Goal: Task Accomplishment & Management: Complete application form

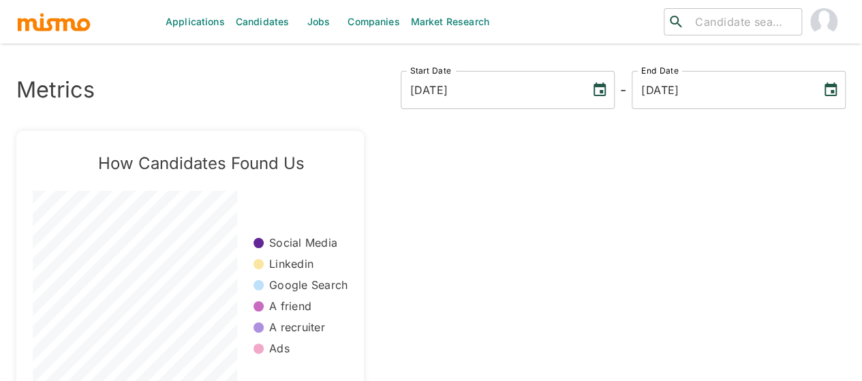
click at [317, 35] on link "Jobs" at bounding box center [318, 22] width 48 height 44
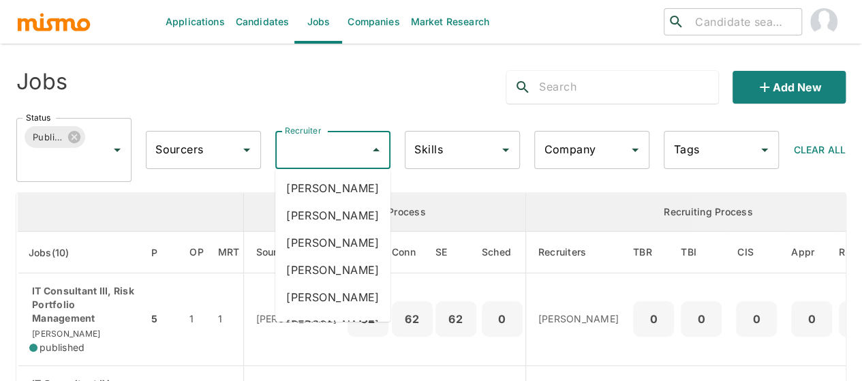
click at [298, 148] on input "Recruiter" at bounding box center [322, 150] width 82 height 26
type input "mai"
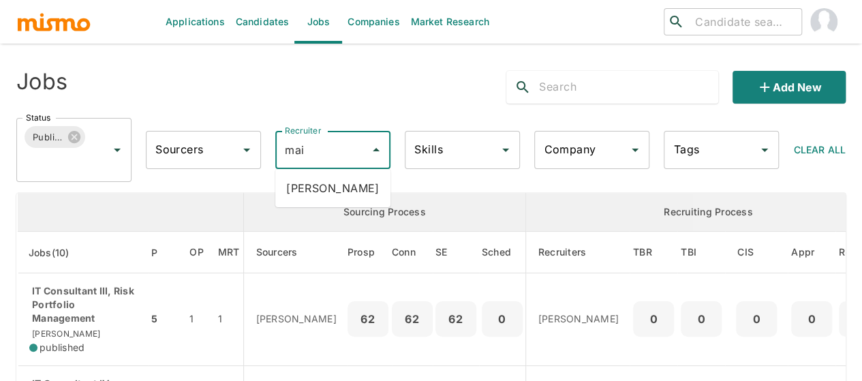
click at [321, 194] on li "Maia Reyes" at bounding box center [332, 187] width 115 height 27
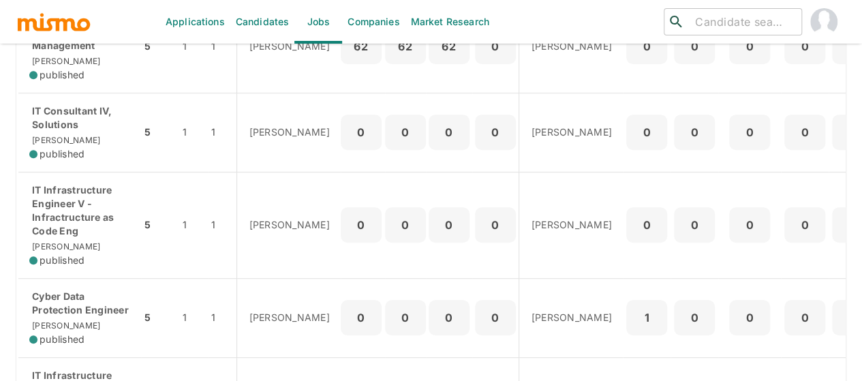
scroll to position [409, 0]
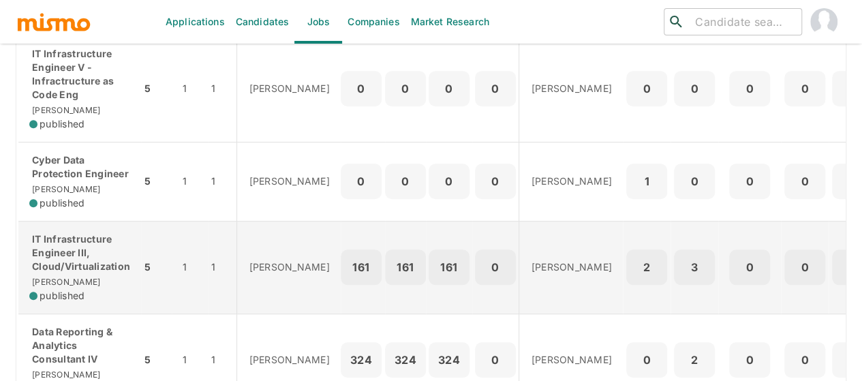
click at [67, 246] on p "IT Infrastructure Engineer III, Cloud/Virtualization" at bounding box center [79, 252] width 101 height 41
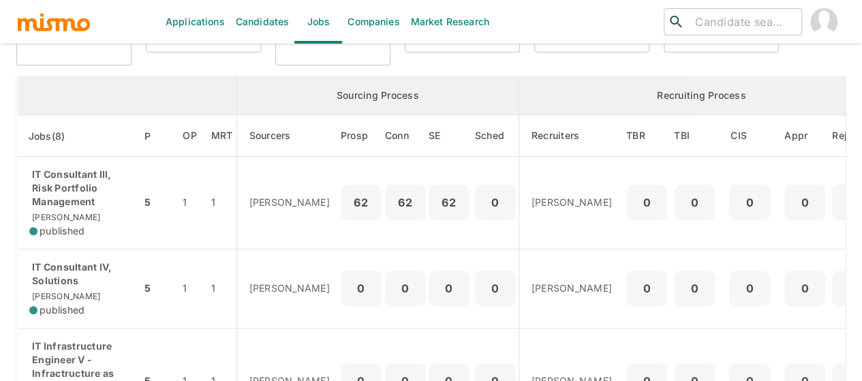
scroll to position [136, 0]
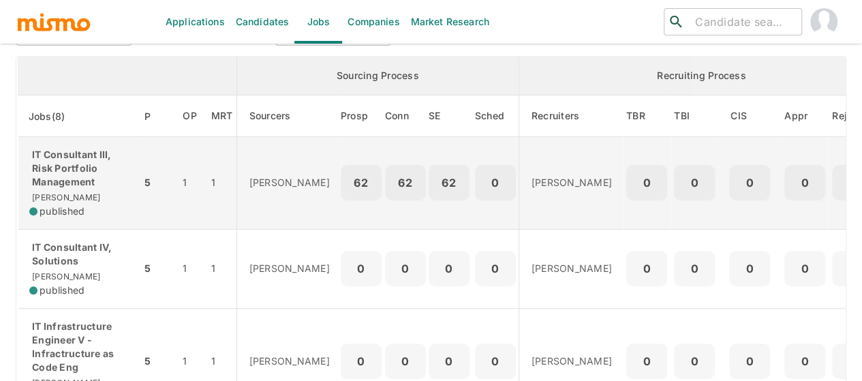
click at [78, 166] on p "IT Consultant III, Risk Portfolio Management" at bounding box center [79, 168] width 101 height 41
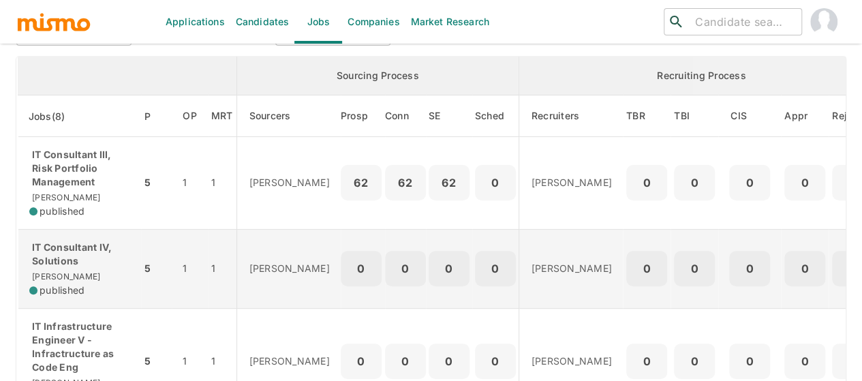
scroll to position [272, 0]
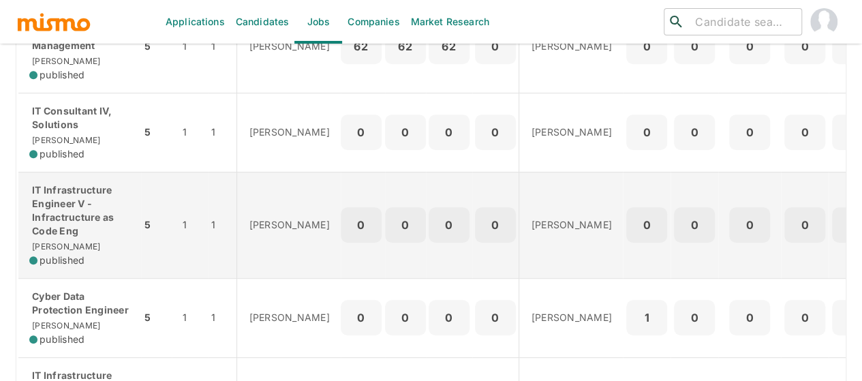
click at [59, 219] on p "IT Infrastructure Engineer V - Infractructure as Code Eng" at bounding box center [79, 210] width 101 height 54
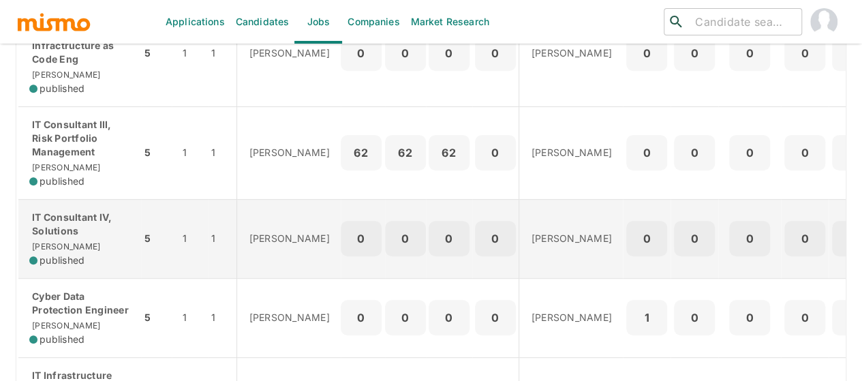
click at [62, 240] on div "IT Consultant IV, Solutions Kaiser published" at bounding box center [79, 238] width 101 height 57
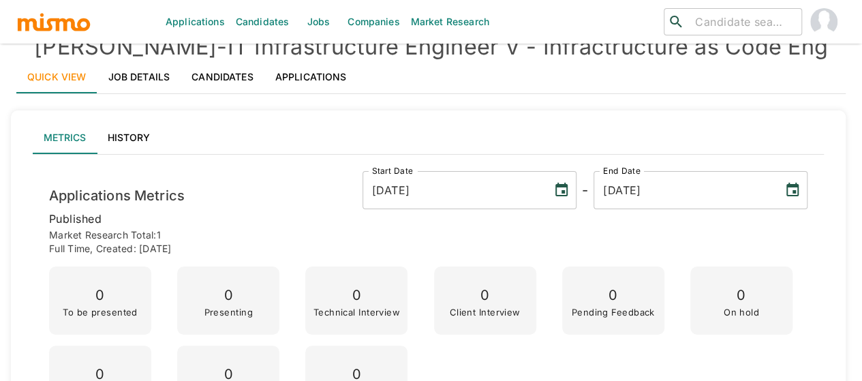
scroll to position [14, 0]
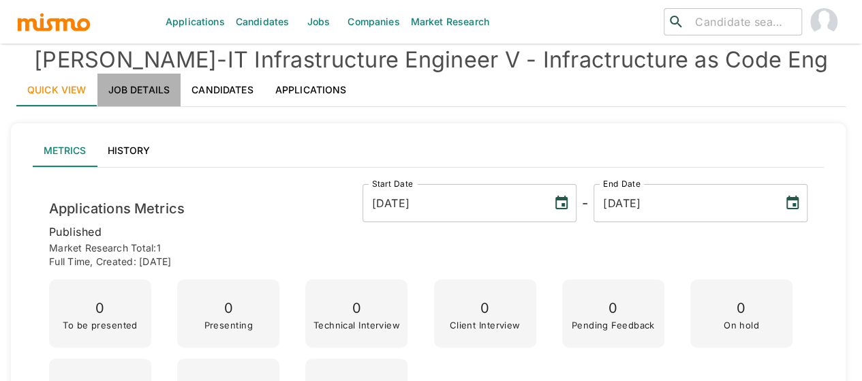
click at [132, 84] on link "Job Details" at bounding box center [139, 90] width 84 height 33
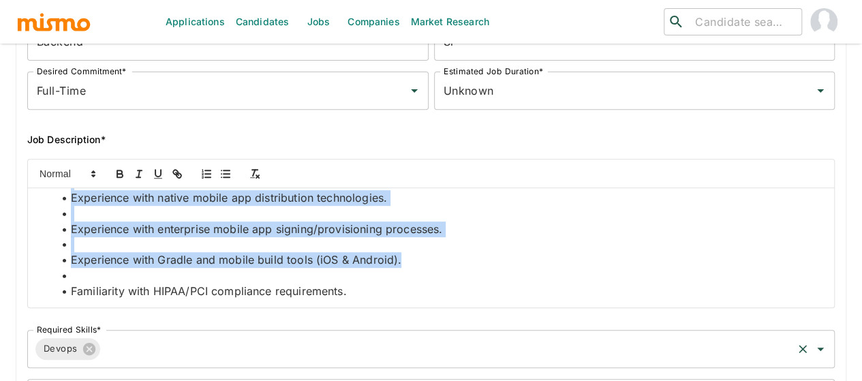
scroll to position [2605, 0]
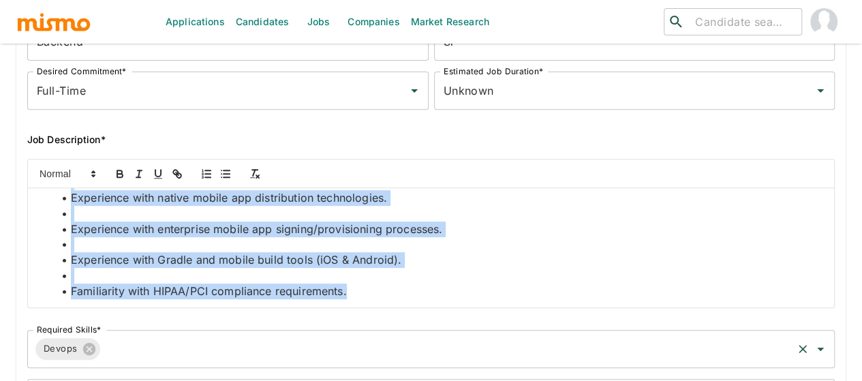
drag, startPoint x: 41, startPoint y: 204, endPoint x: 413, endPoint y: 354, distance: 401.2
click at [413, 353] on div "Job Outside URL IT Infrastructure Engineer V - Infractructure as Code Eng Job O…" at bounding box center [425, 168] width 818 height 509
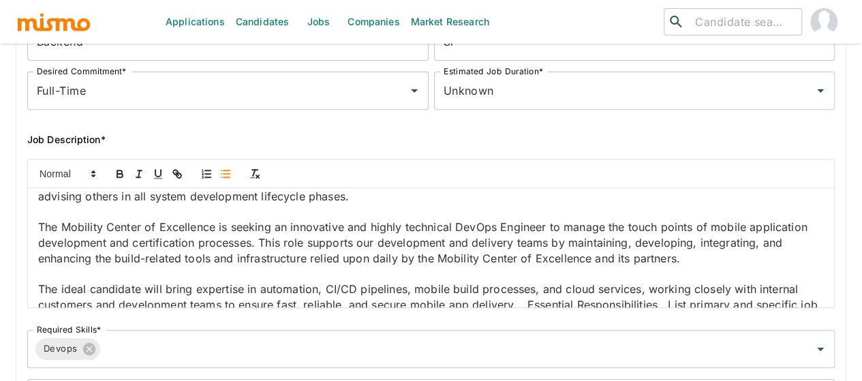
scroll to position [0, 0]
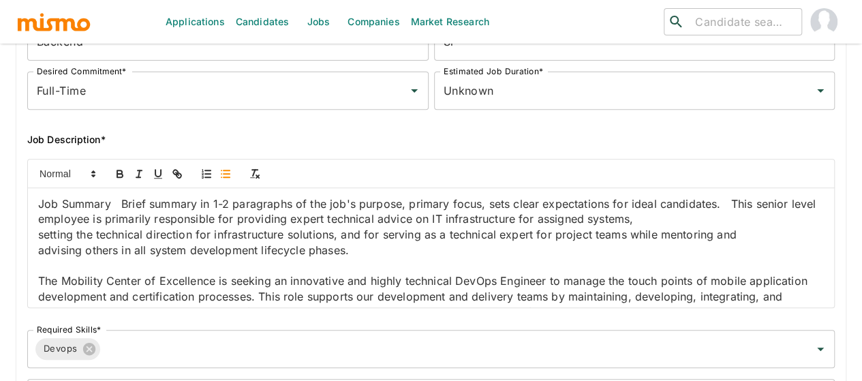
click at [131, 202] on p "Job Summary Brief summary in 1-2 paragraphs of the job's purpose, primary focus…" at bounding box center [430, 211] width 785 height 31
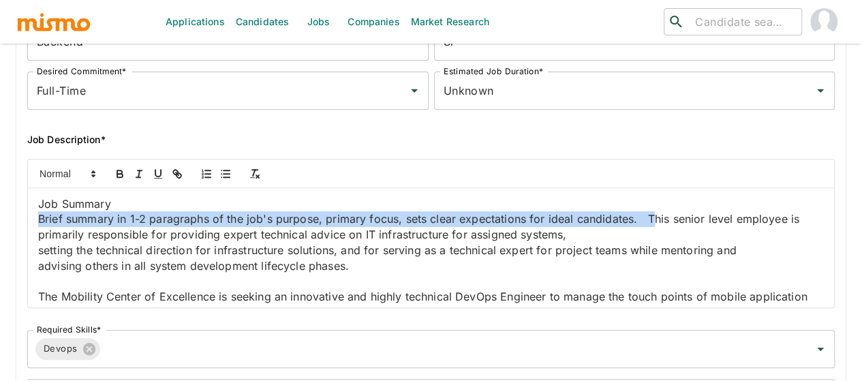
drag, startPoint x: 156, startPoint y: 227, endPoint x: 12, endPoint y: 218, distance: 144.0
click at [12, 218] on div "Job Outside URL IT Infrastructure Engineer V - Infractructure as Code Eng Job O…" at bounding box center [425, 171] width 840 height 536
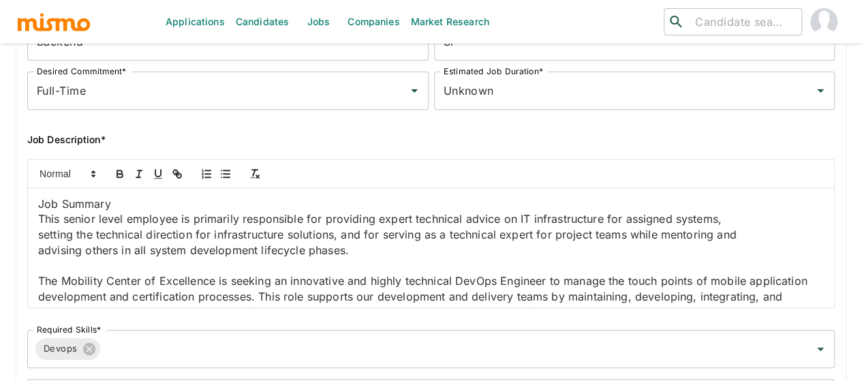
click at [227, 227] on p "This senior level employee is primarily responsible for providing expert techni…" at bounding box center [430, 219] width 785 height 16
drag, startPoint x: 69, startPoint y: 205, endPoint x: 48, endPoint y: 203, distance: 21.2
click at [48, 203] on p "Job Summary" at bounding box center [430, 204] width 785 height 16
click at [120, 171] on icon "button" at bounding box center [120, 174] width 12 height 12
click at [52, 201] on strong "Job Summary" at bounding box center [86, 204] width 76 height 14
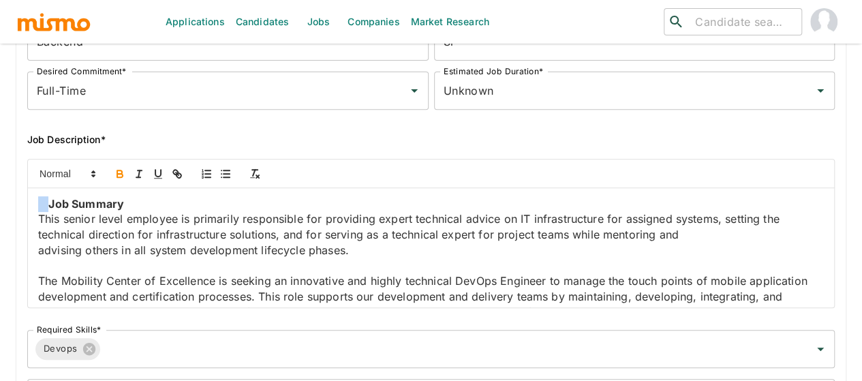
click at [48, 208] on strong "Job Summary" at bounding box center [86, 204] width 76 height 14
click at [54, 208] on strong "Job Summary" at bounding box center [86, 204] width 76 height 14
click at [57, 207] on strong "Job Summary" at bounding box center [86, 204] width 76 height 14
click at [67, 204] on strong "Job Summary" at bounding box center [86, 204] width 76 height 14
click at [53, 201] on strong "Job Summary" at bounding box center [86, 204] width 76 height 14
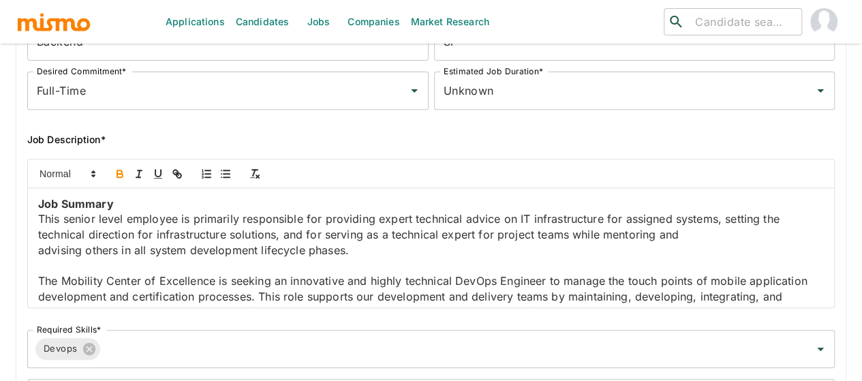
click at [122, 198] on p "Job Summary" at bounding box center [430, 204] width 785 height 16
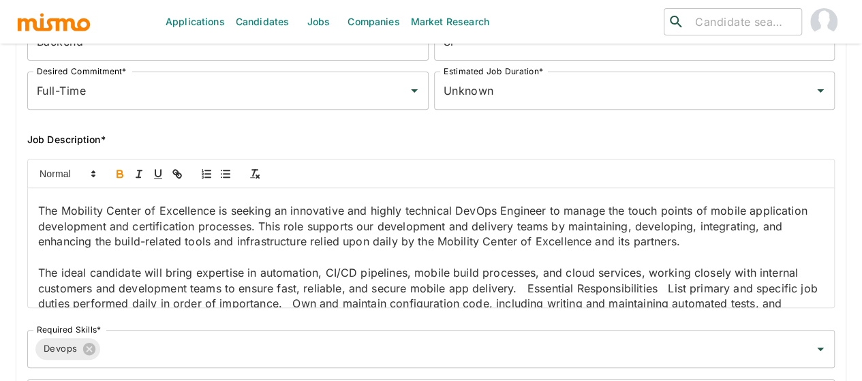
scroll to position [136, 0]
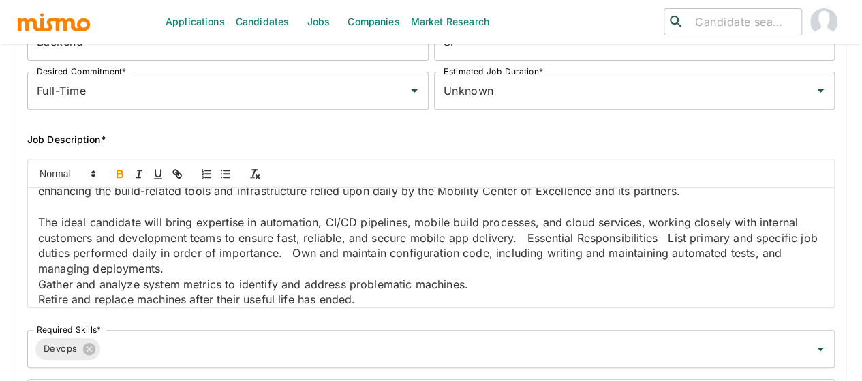
click at [371, 277] on p "The ideal candidate will bring expertise in automation, CI/CD pipelines, mobile…" at bounding box center [430, 246] width 785 height 62
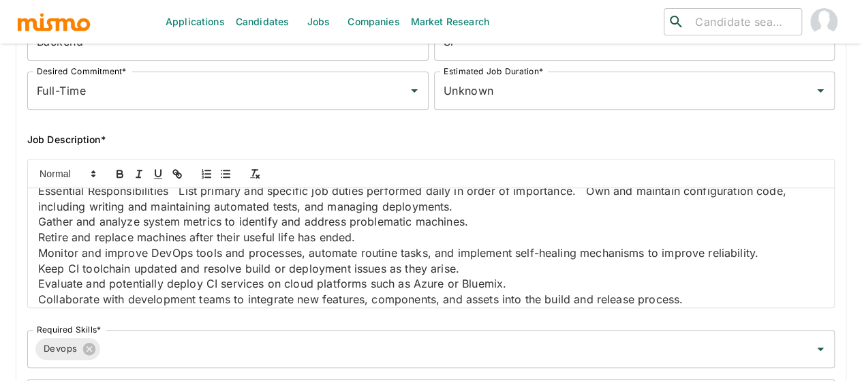
scroll to position [234, 0]
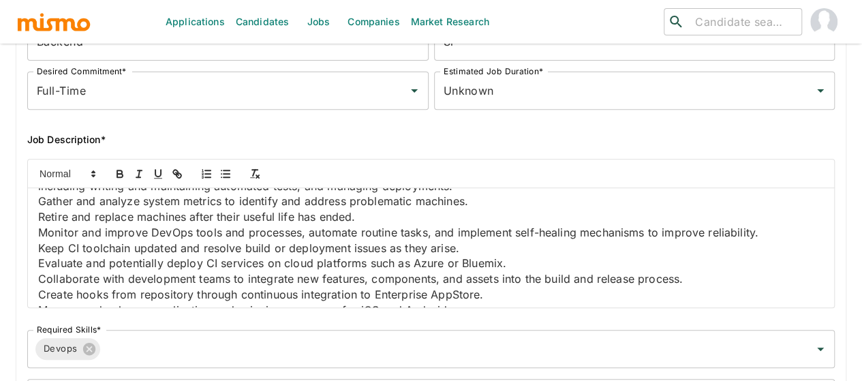
drag, startPoint x: 169, startPoint y: 232, endPoint x: 75, endPoint y: 195, distance: 100.9
click at [37, 227] on div "Job Summary This senior level employee is primarily responsible for providing e…" at bounding box center [431, 247] width 806 height 119
click at [114, 174] on icon "button" at bounding box center [120, 174] width 12 height 12
drag, startPoint x: 187, startPoint y: 230, endPoint x: 110, endPoint y: 247, distance: 79.0
click at [110, 193] on p "Essential Responsibilities List primary and specific job duties performed daily…" at bounding box center [430, 178] width 785 height 31
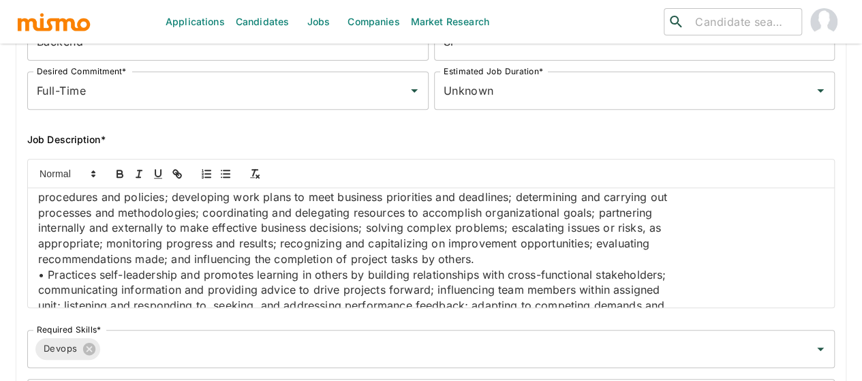
scroll to position [507, 0]
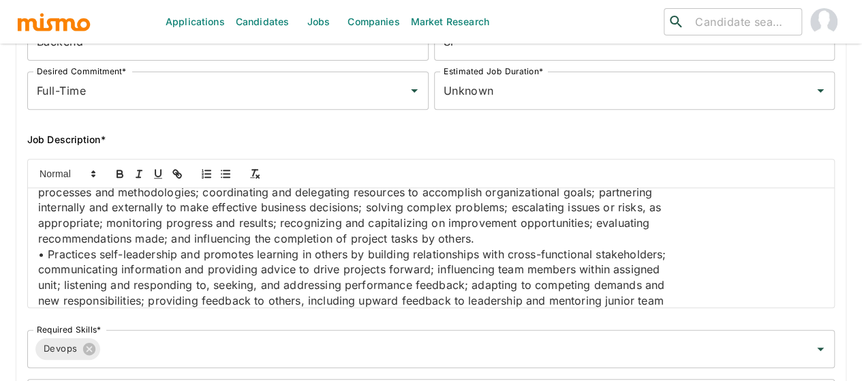
click at [40, 185] on p "procedures and policies; developing work plans to meet business priorities and …" at bounding box center [430, 177] width 785 height 16
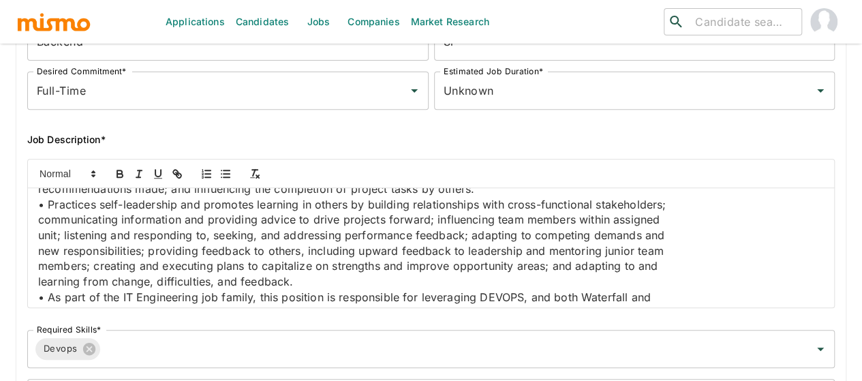
scroll to position [575, 0]
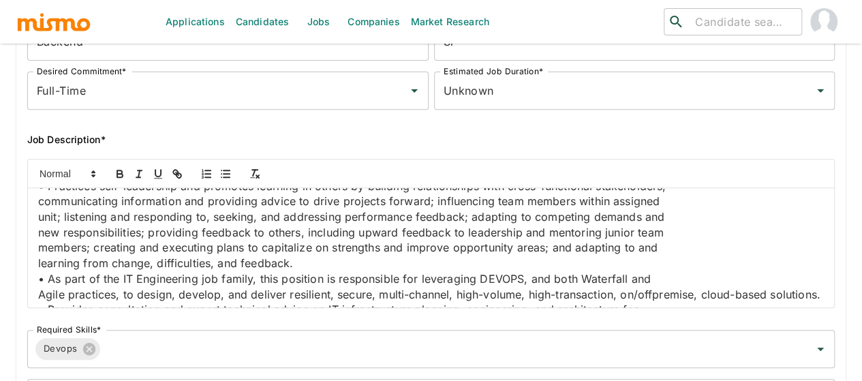
click at [42, 132] on p "processes and methodologies; coordinating and delegating resources to accomplis…" at bounding box center [430, 124] width 785 height 16
drag, startPoint x: 39, startPoint y: 280, endPoint x: 48, endPoint y: 304, distance: 25.7
click at [39, 147] on p "internally and externally to make effective business decisions; solving complex…" at bounding box center [430, 139] width 785 height 16
click at [40, 163] on p "appropriate; monitoring progress and results; recognizing and capitalizing on i…" at bounding box center [430, 155] width 785 height 16
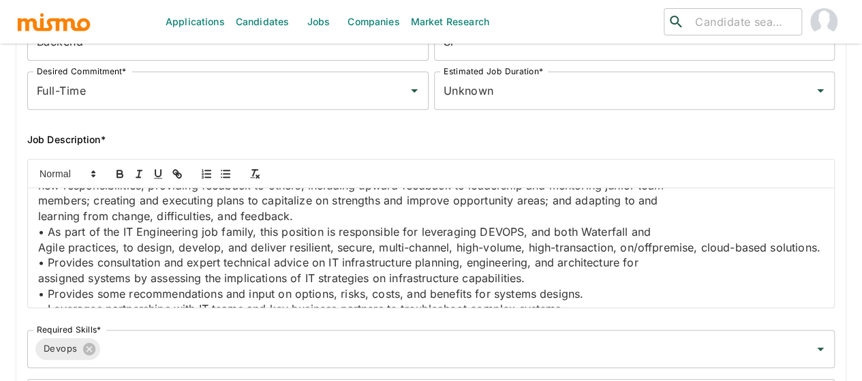
scroll to position [643, 0]
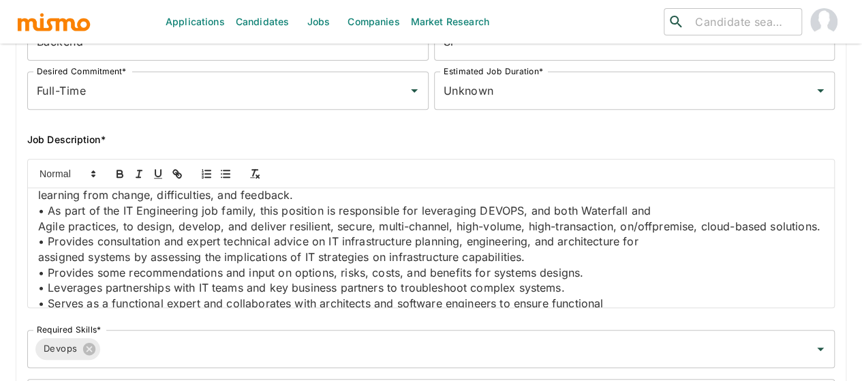
click at [204, 126] on p "• Practices self-leadership and promotes learning in others by building relatio…" at bounding box center [430, 118] width 785 height 16
click at [362, 141] on p "• Practices self-leadership and promotes learning in others by building relatio…" at bounding box center [430, 125] width 785 height 31
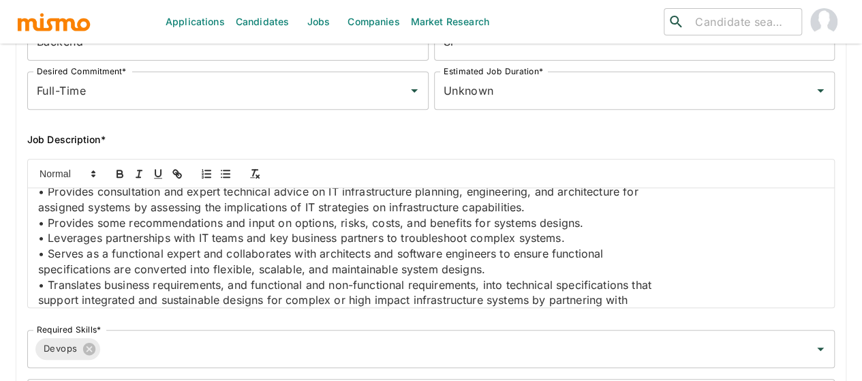
scroll to position [711, 0]
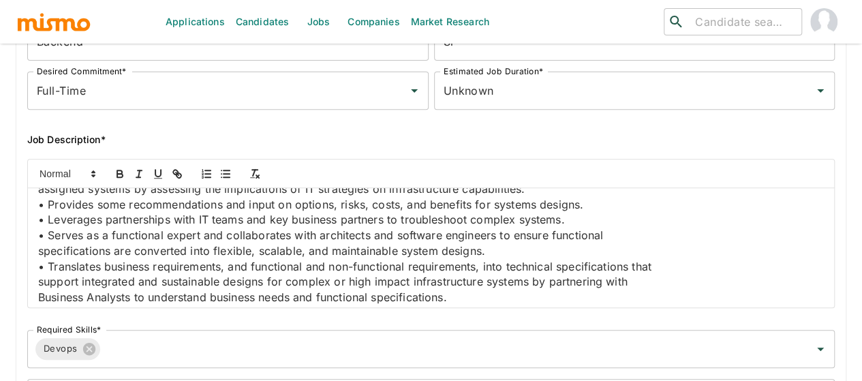
click at [196, 104] on p "new responsibilities; providing feedback to others, including upward feedback t…" at bounding box center [430, 97] width 785 height 16
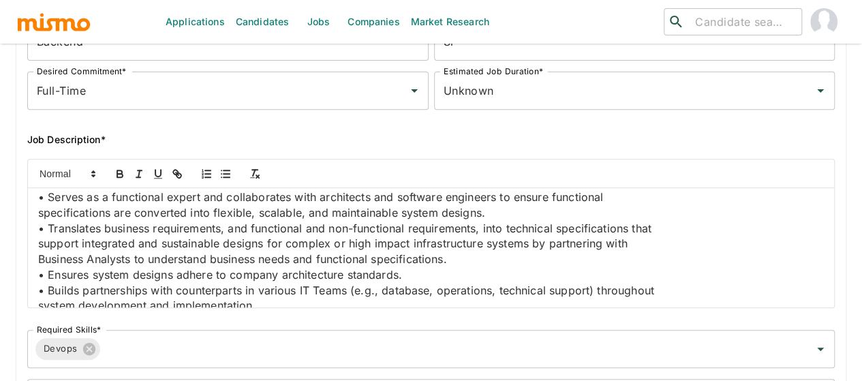
scroll to position [779, 0]
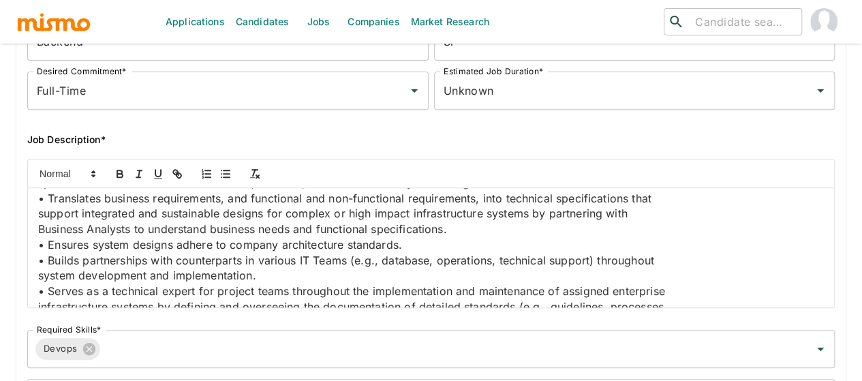
click at [334, 51] on p "new responsibilities; providing feedback to others, including upward feedback t…" at bounding box center [430, 35] width 785 height 31
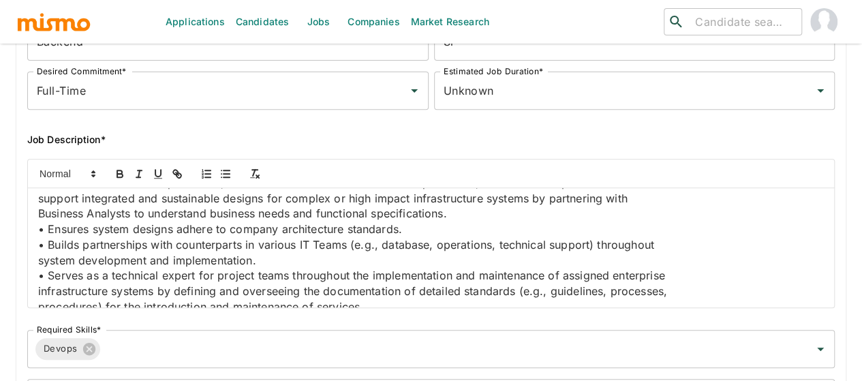
scroll to position [801, 0]
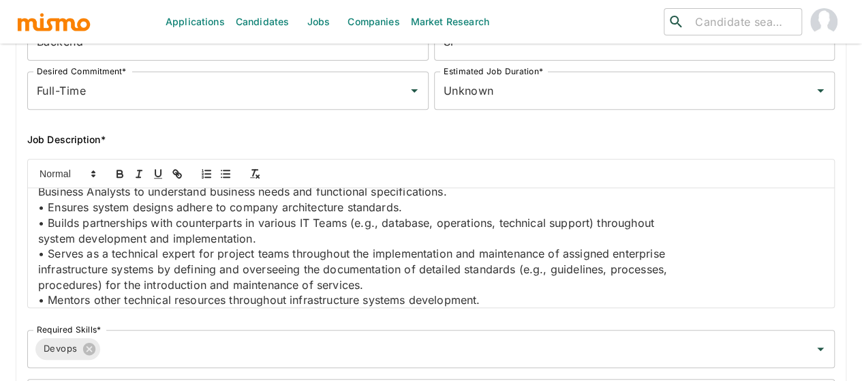
click at [168, 45] on p "• As part of the IT Engineering job family, this position is responsible for le…" at bounding box center [430, 37] width 785 height 16
click at [211, 76] on p "• Provides consultation and expert technical advice on IT infrastructure planni…" at bounding box center [430, 69] width 785 height 16
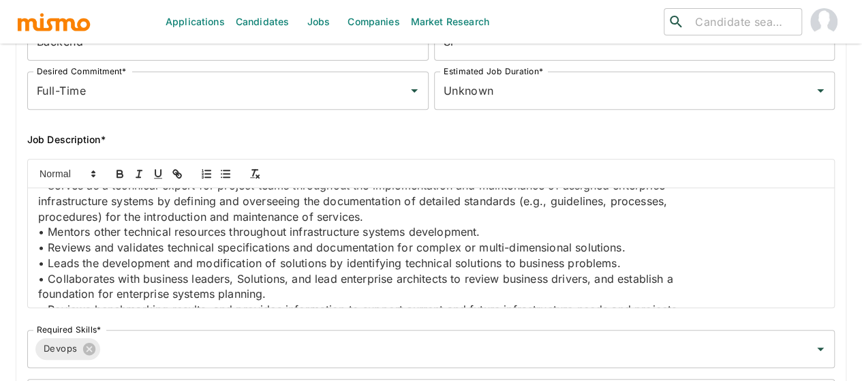
scroll to position [937, 0]
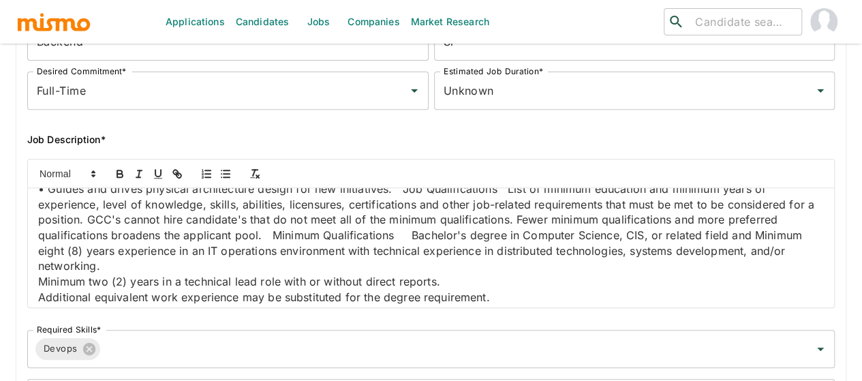
scroll to position [1073, 0]
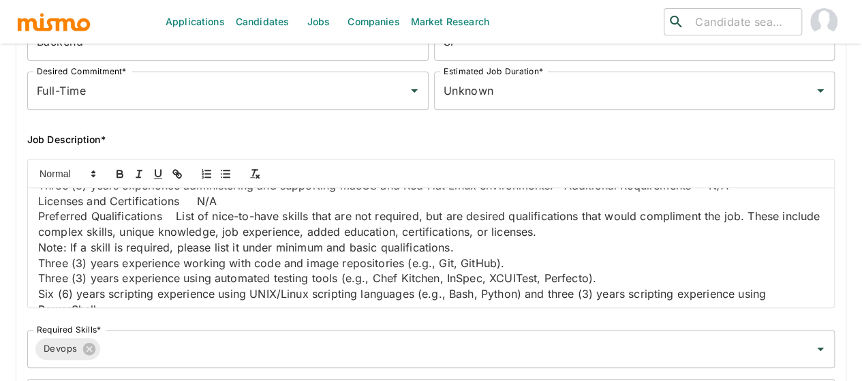
scroll to position [1231, 0]
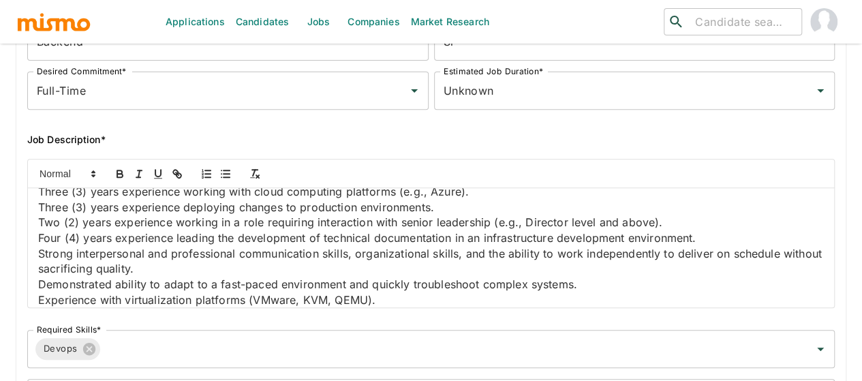
scroll to position [1368, 0]
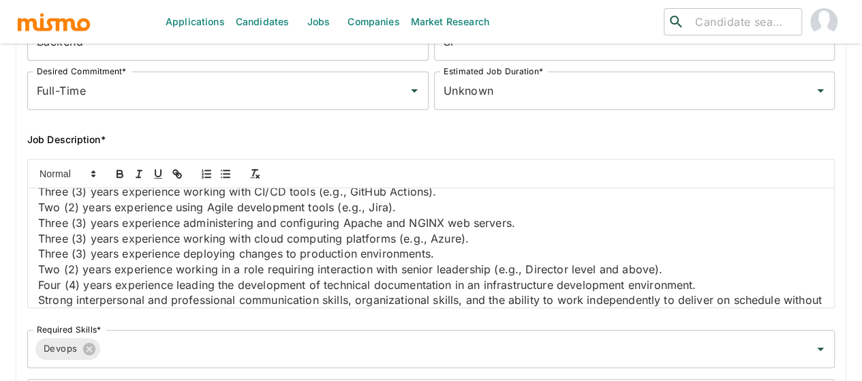
scroll to position [1372, 0]
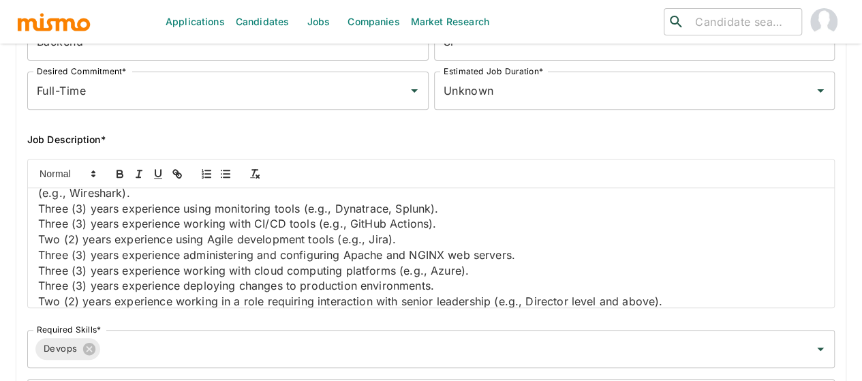
drag, startPoint x: 267, startPoint y: 250, endPoint x: 27, endPoint y: 257, distance: 240.5
click at [27, 257] on div "Job Summary This senior level employee is primarily responsible for providing e…" at bounding box center [425, 228] width 818 height 160
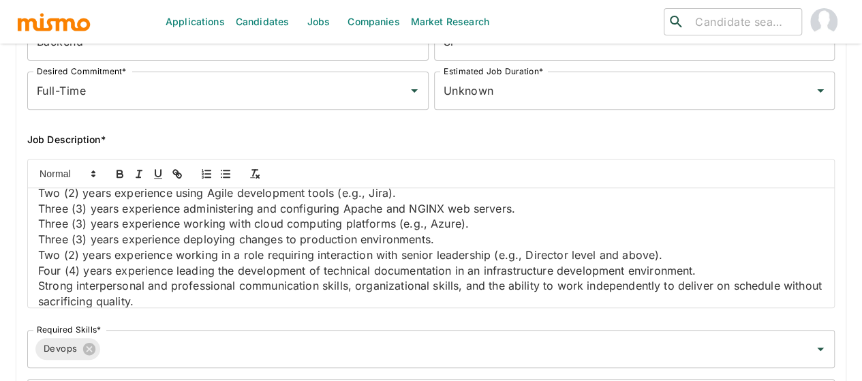
drag, startPoint x: 153, startPoint y: 254, endPoint x: 33, endPoint y: 254, distance: 119.2
click at [33, 254] on div "Job Summary This senior level employee is primarily responsible for providing e…" at bounding box center [431, 247] width 806 height 119
click at [116, 178] on icon "button" at bounding box center [120, 174] width 12 height 12
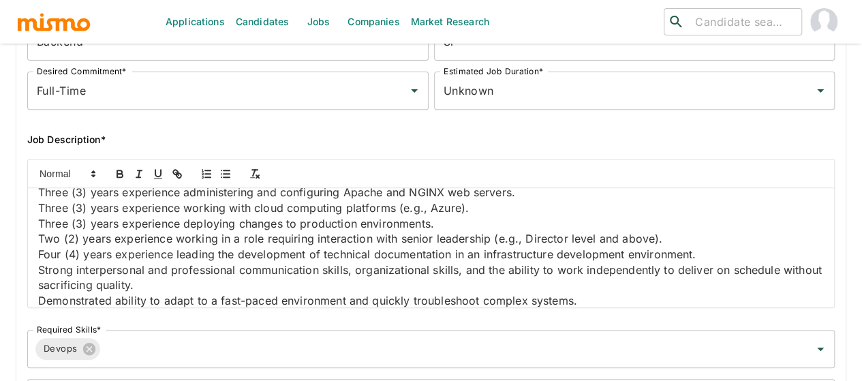
scroll to position [1441, 0]
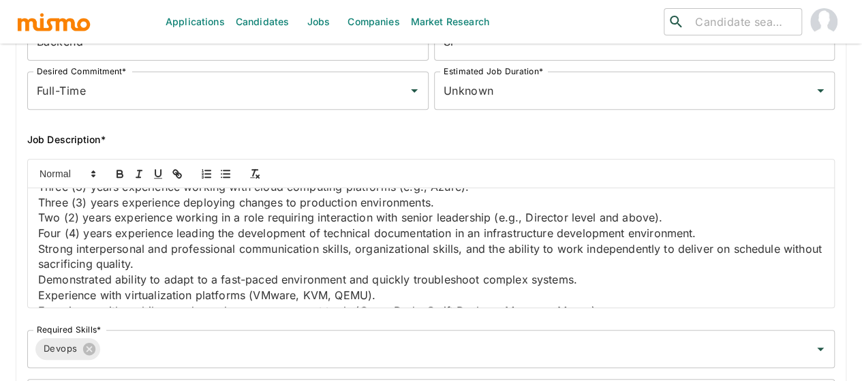
drag, startPoint x: 282, startPoint y: 259, endPoint x: 185, endPoint y: 262, distance: 97.4
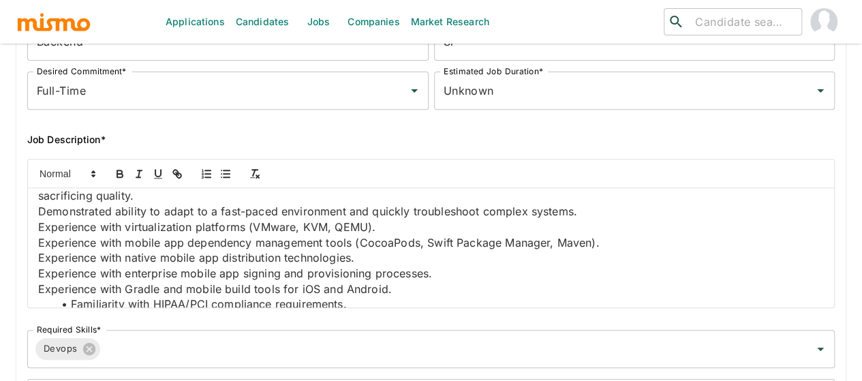
drag, startPoint x: 272, startPoint y: 255, endPoint x: 247, endPoint y: 254, distance: 25.9
click at [119, 172] on icon "button" at bounding box center [120, 174] width 12 height 12
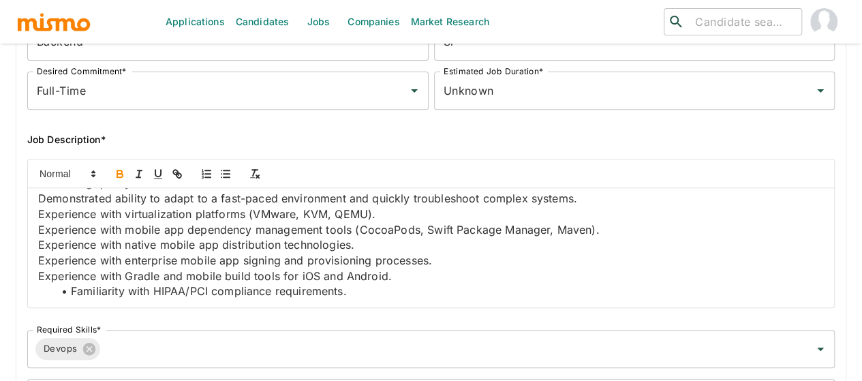
scroll to position [1577, 0]
drag, startPoint x: 481, startPoint y: 204, endPoint x: 286, endPoint y: 204, distance: 194.8
click at [123, 172] on icon "button" at bounding box center [120, 174] width 12 height 12
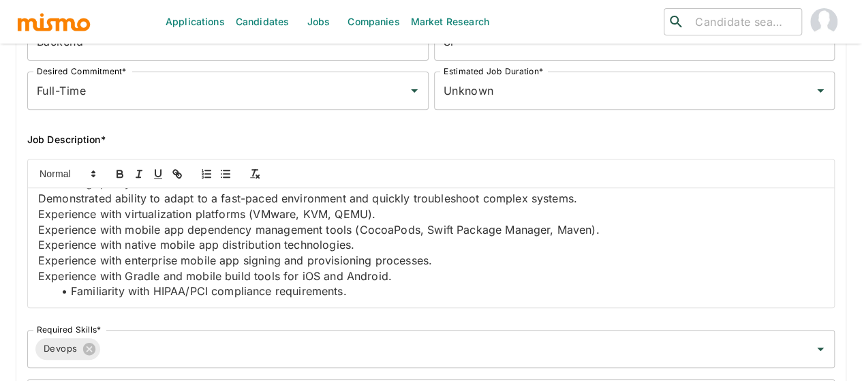
drag, startPoint x: 283, startPoint y: 205, endPoint x: 295, endPoint y: 208, distance: 11.9
click at [121, 174] on icon "button" at bounding box center [119, 175] width 5 height 3
drag, startPoint x: 294, startPoint y: 220, endPoint x: 119, endPoint y: 218, distance: 175.1
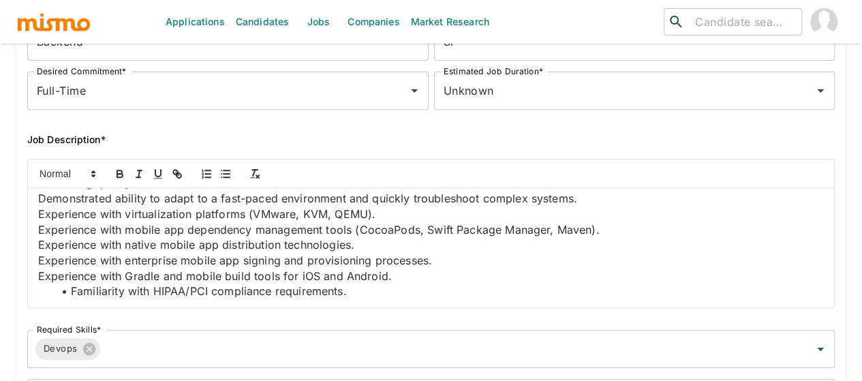
drag, startPoint x: 201, startPoint y: 235, endPoint x: 14, endPoint y: 238, distance: 187.3
click at [14, 238] on div "Job Outside URL IT Infrastructure Engineer V - Infractructure as Code Eng Job O…" at bounding box center [425, 171] width 840 height 536
drag, startPoint x: 173, startPoint y: 250, endPoint x: 42, endPoint y: 249, distance: 131.5
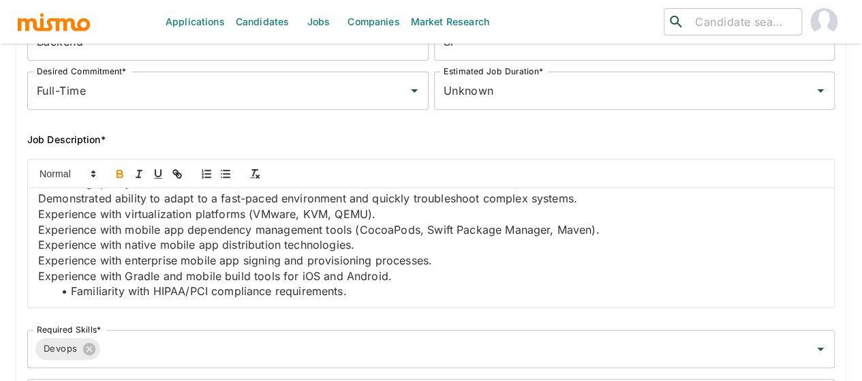
click at [121, 172] on icon "button" at bounding box center [119, 171] width 5 height 3
drag, startPoint x: 237, startPoint y: 296, endPoint x: 40, endPoint y: 265, distance: 200.0
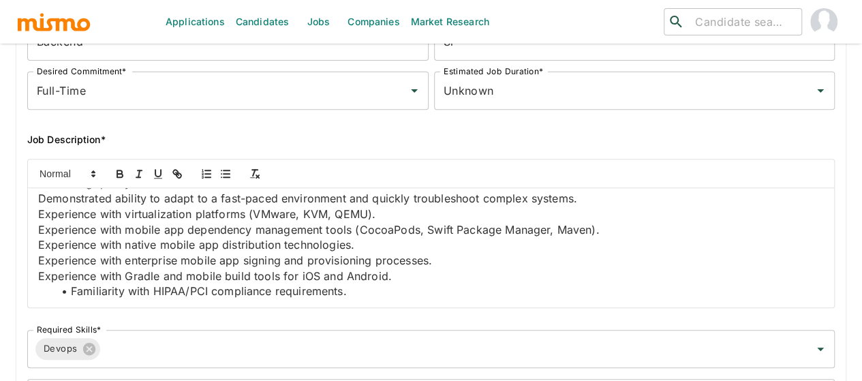
scroll to position [1645, 0]
drag, startPoint x: 462, startPoint y: 212, endPoint x: 37, endPoint y: 212, distance: 425.7
click at [37, 212] on div "Job Summary This senior level employee is primarily responsible for providing e…" at bounding box center [431, 247] width 806 height 119
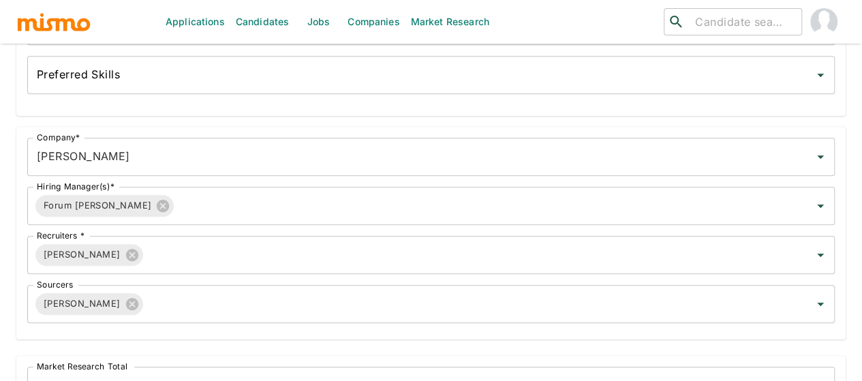
scroll to position [559, 0]
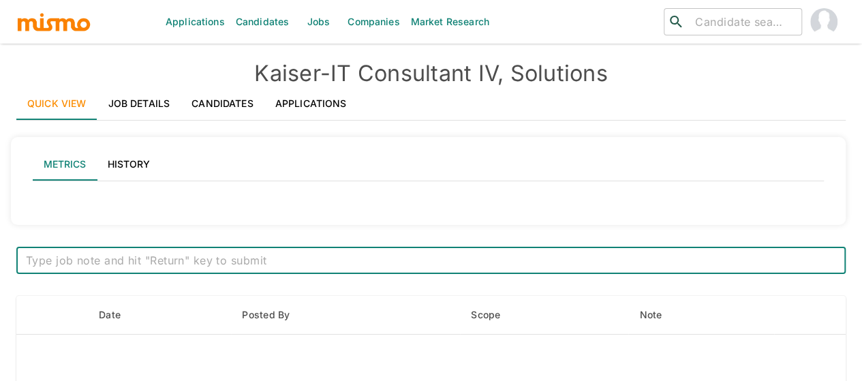
click at [136, 108] on link "Job Details" at bounding box center [139, 103] width 84 height 33
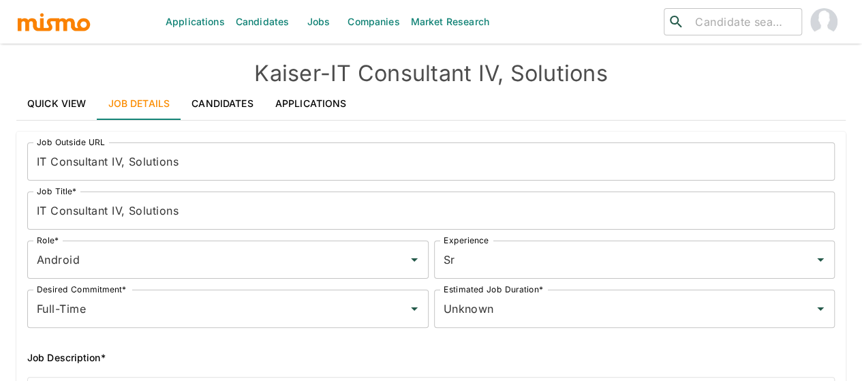
scroll to position [272, 0]
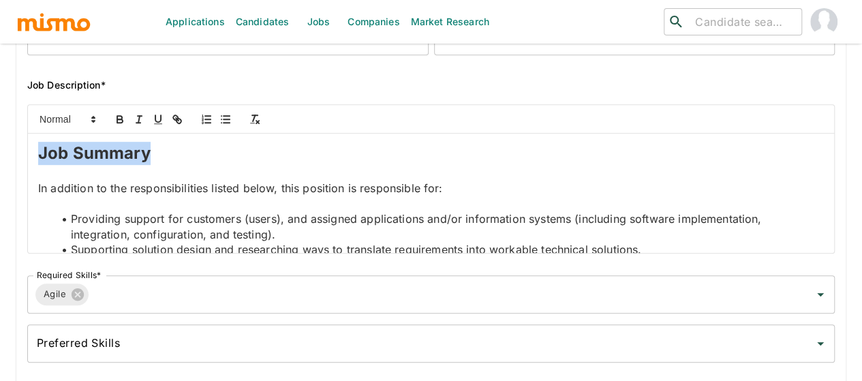
drag, startPoint x: 199, startPoint y: 155, endPoint x: 14, endPoint y: 148, distance: 185.4
click at [14, 148] on div "Job Outside URL IT Consultant IV, Solutions Job Outside URL Job Title* IT Consu…" at bounding box center [425, 116] width 840 height 536
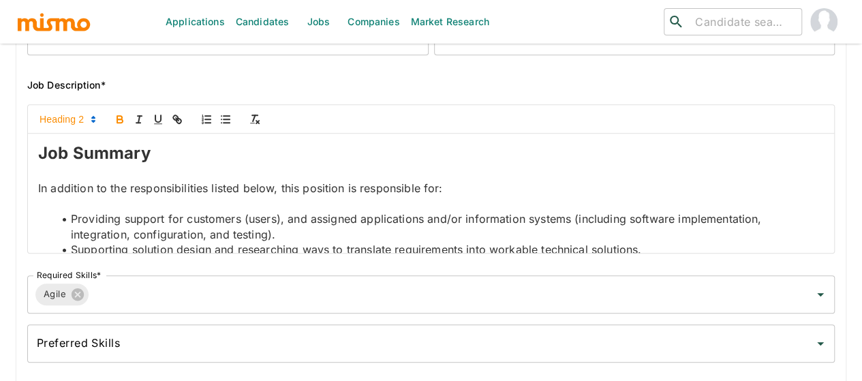
click at [101, 195] on p at bounding box center [430, 203] width 785 height 16
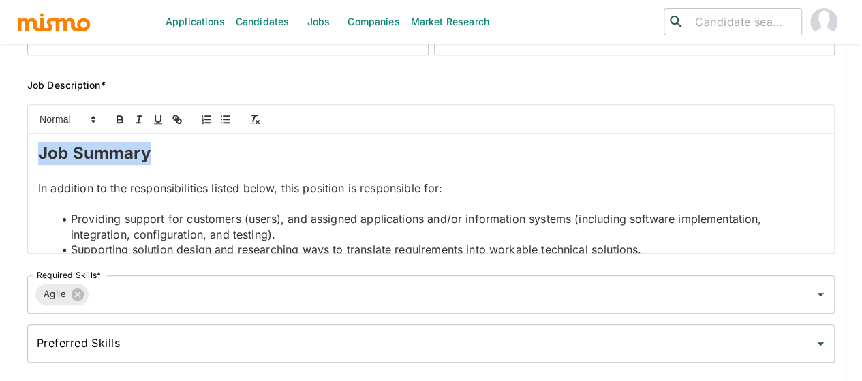
drag, startPoint x: 155, startPoint y: 158, endPoint x: 42, endPoint y: 159, distance: 113.1
click at [37, 151] on div "Job Summary In addition to the responsibilities listed below, this position is …" at bounding box center [431, 192] width 806 height 119
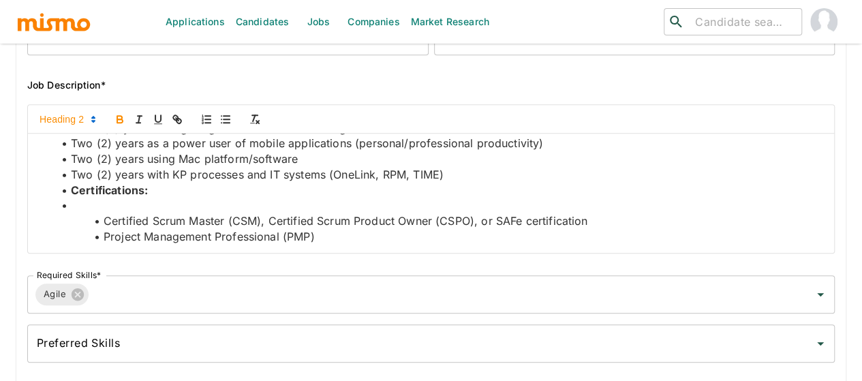
scroll to position [2109, 0]
